Goal: Transaction & Acquisition: Purchase product/service

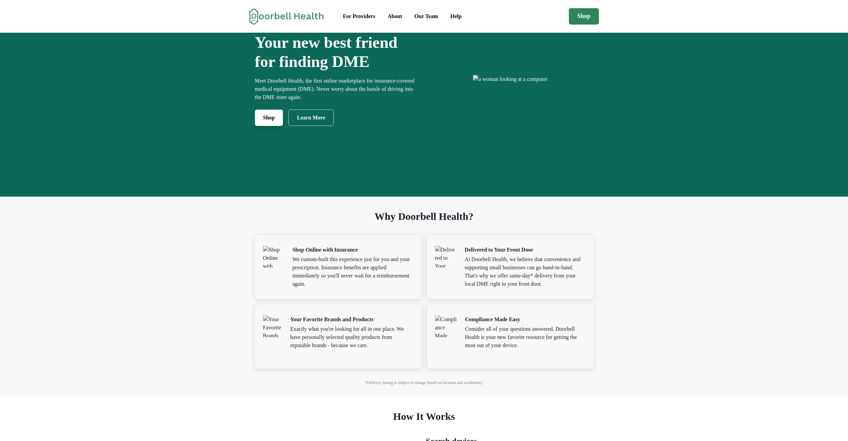
click at [257, 126] on link "Shop" at bounding box center [269, 117] width 28 height 16
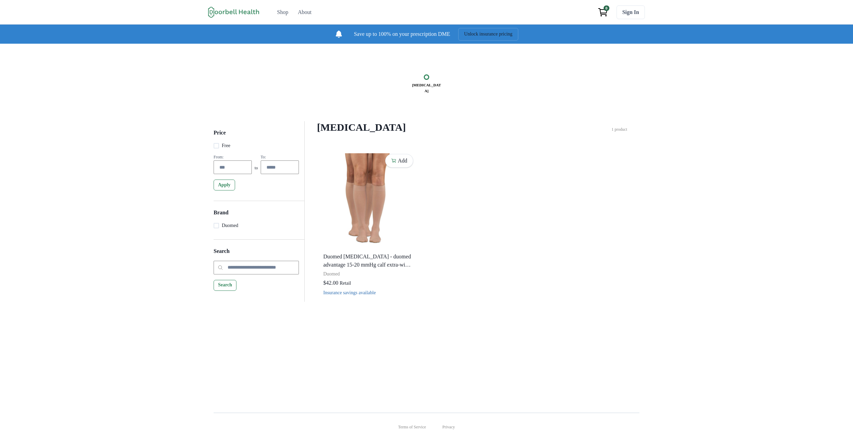
click at [382, 127] on h4 "Compression Stockings" at bounding box center [464, 127] width 294 height 12
click at [311, 225] on div "Compression Stockings Filter Clear all Price Free From: to To: Apply Brand Duom…" at bounding box center [472, 211] width 335 height 180
click at [383, 205] on img at bounding box center [368, 200] width 94 height 96
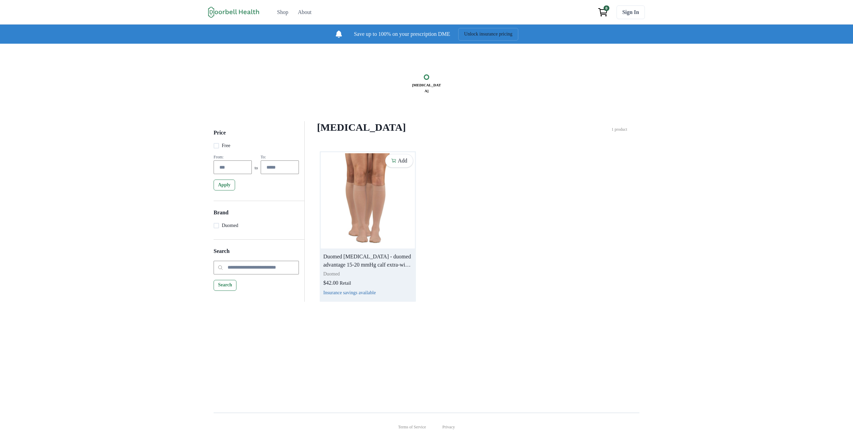
click at [381, 197] on img at bounding box center [368, 200] width 94 height 96
click at [379, 269] on p "Duomed Compression Stockings - duomed advantage 15-20 mmHg calf extra-wide stan…" at bounding box center [367, 260] width 89 height 16
click at [381, 263] on p "Duomed Compression Stockings - duomed advantage 15-20 mmHg calf extra-wide stan…" at bounding box center [367, 260] width 89 height 16
click at [472, 203] on div "Add Duomed Compression Stockings - duomed advantage 15-20 mmHg calf extra-wide …" at bounding box center [472, 226] width 305 height 150
click at [372, 268] on p "Duomed Compression Stockings - duomed advantage 15-20 mmHg calf extra-wide stan…" at bounding box center [367, 260] width 89 height 16
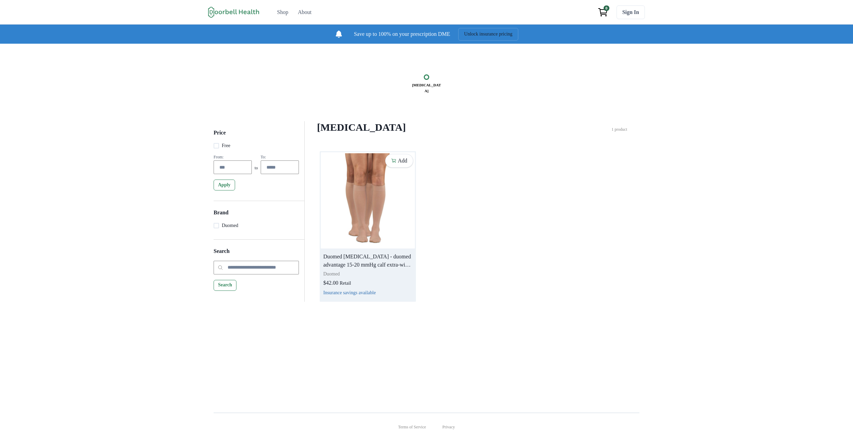
click at [372, 269] on p "Duomed Compression Stockings - duomed advantage 15-20 mmHg calf extra-wide stan…" at bounding box center [367, 260] width 89 height 16
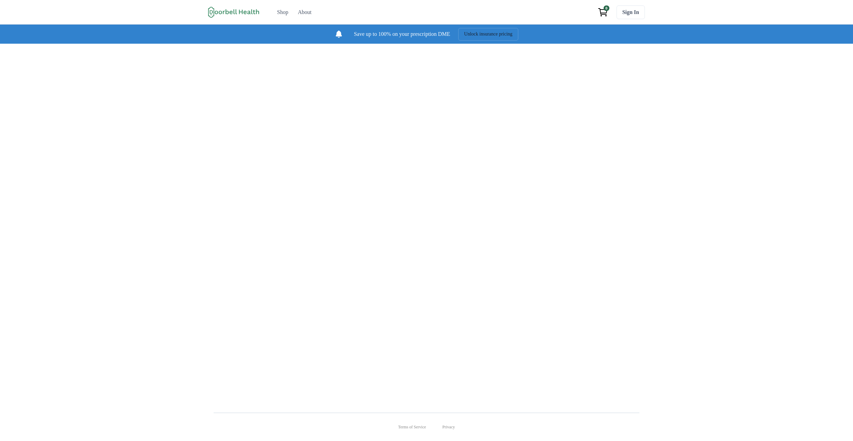
click at [372, 269] on div at bounding box center [426, 223] width 437 height 358
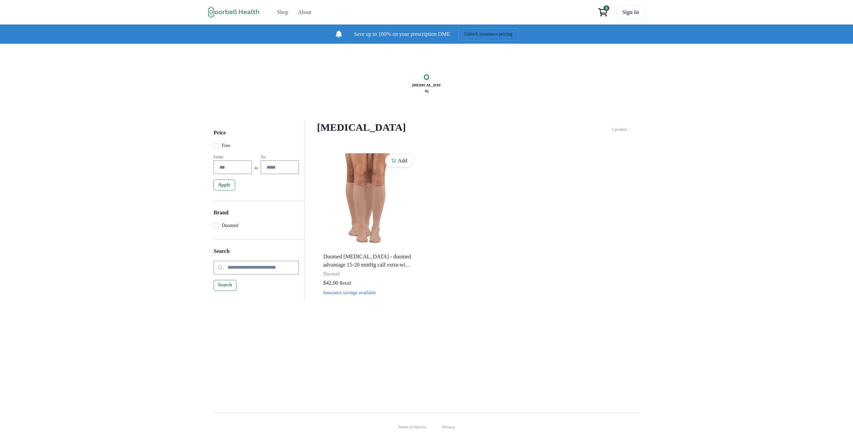
click at [532, 344] on div "Compression Stockings Price Free From: to To: Apply Brand Duomed Search Search …" at bounding box center [426, 223] width 853 height 358
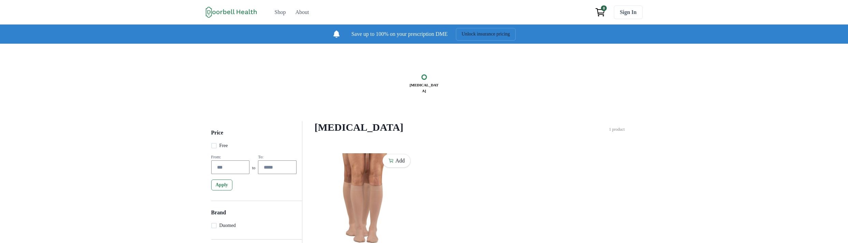
click at [411, 106] on div "[MEDICAL_DATA] Price Free From: to To: Apply Brand Duomed Search Search [MEDICA…" at bounding box center [424, 178] width 848 height 269
